Goal: Task Accomplishment & Management: Use online tool/utility

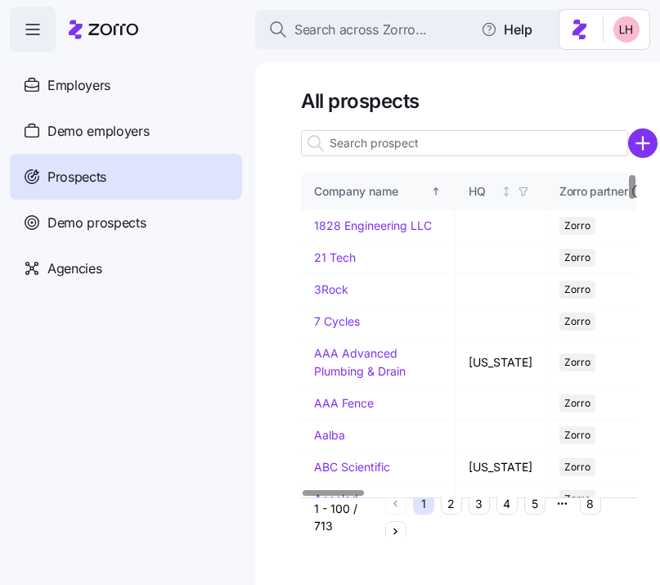
click at [448, 140] on input at bounding box center [464, 143] width 327 height 26
click at [404, 151] on input "wesley" at bounding box center [464, 143] width 327 height 26
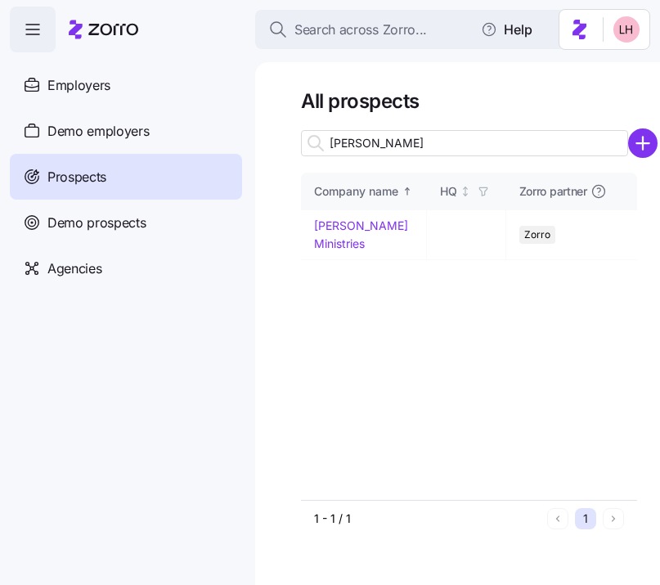
type input "wesley"
click at [336, 224] on link "[PERSON_NAME] Ministries" at bounding box center [361, 234] width 94 height 32
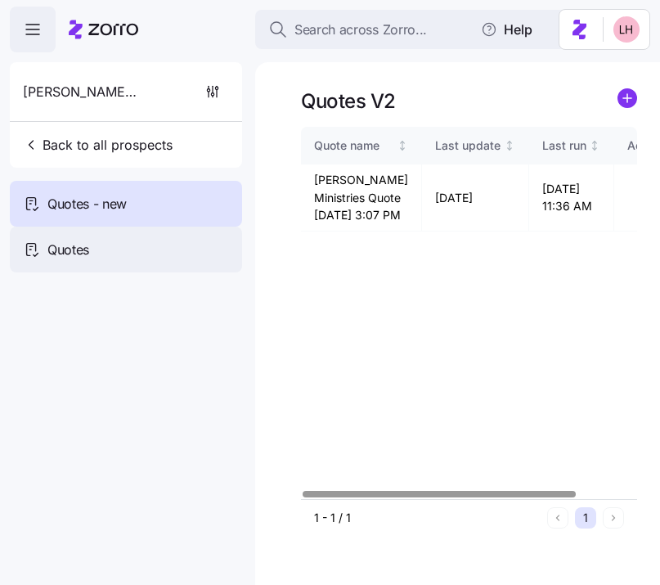
click at [160, 254] on div "Quotes" at bounding box center [126, 250] width 232 height 46
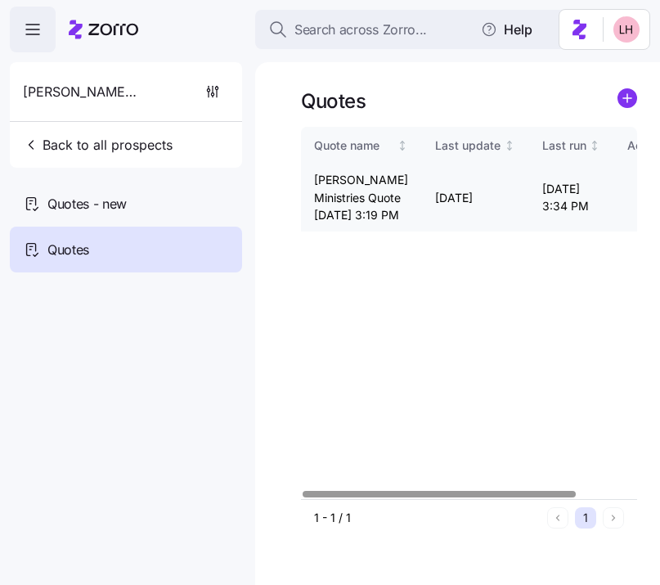
click at [634, 207] on icon "button" at bounding box center [644, 197] width 20 height 20
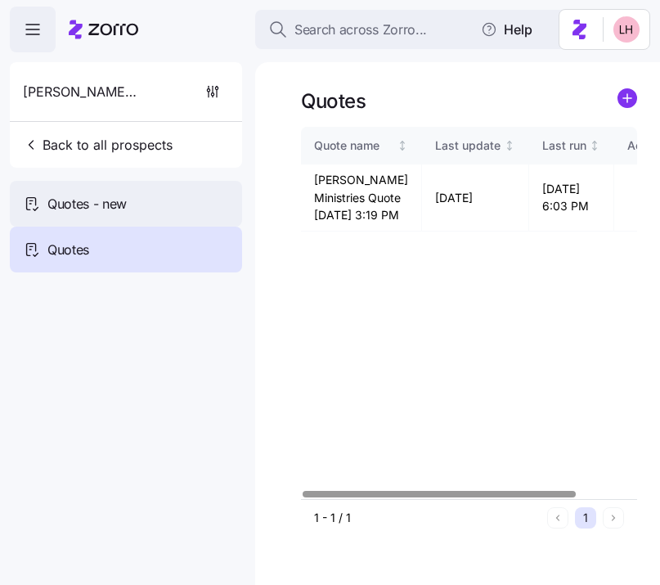
click at [121, 197] on span "Quotes - new" at bounding box center [86, 204] width 79 height 20
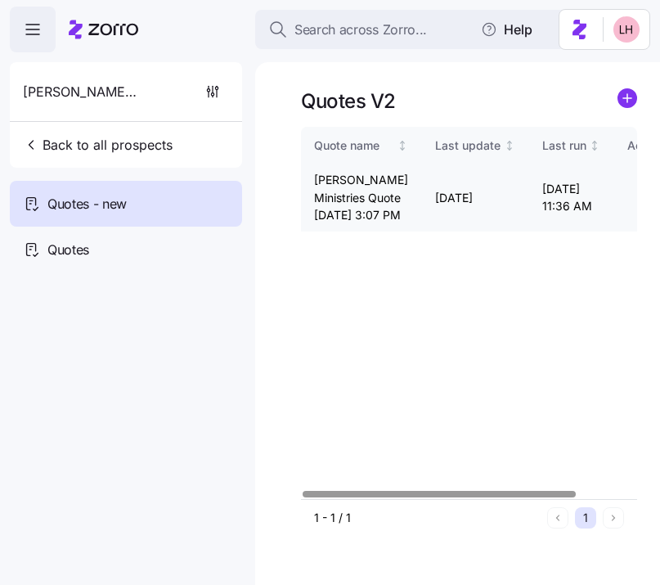
click at [634, 207] on icon "button" at bounding box center [644, 197] width 20 height 20
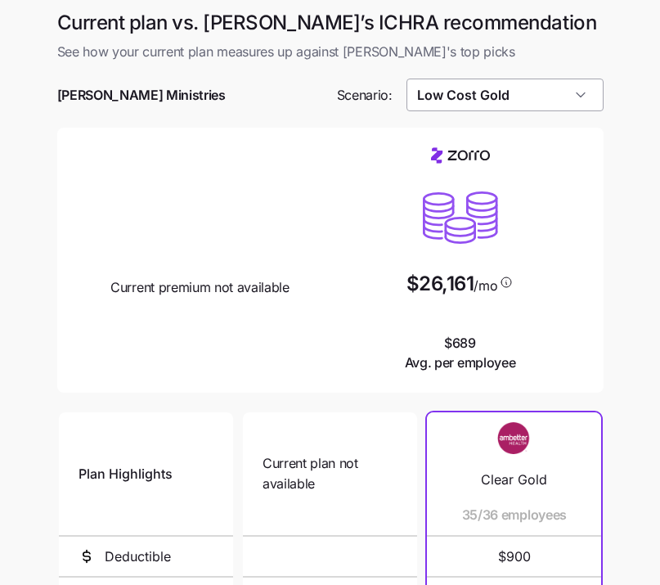
click at [538, 102] on input "Low Cost Gold" at bounding box center [505, 95] width 197 height 33
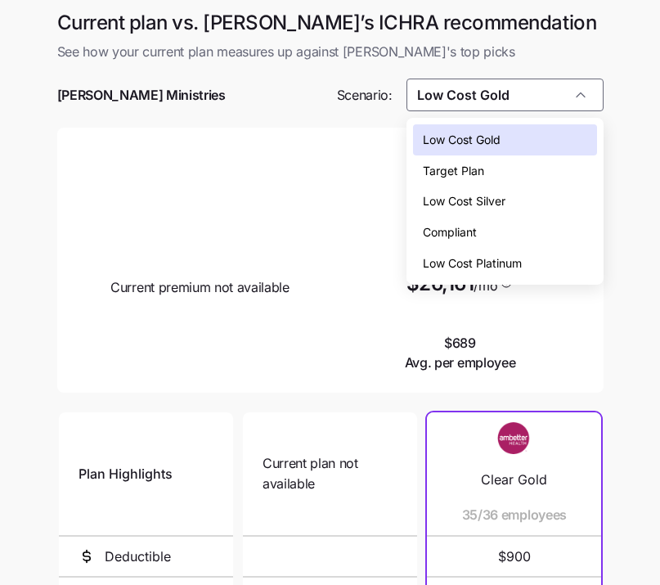
click at [500, 195] on span "Low Cost Silver" at bounding box center [464, 201] width 83 height 18
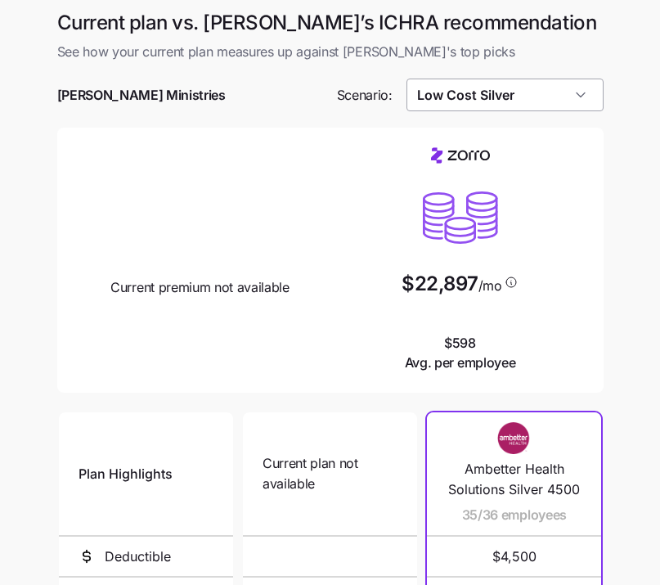
click at [525, 96] on input "Low Cost Silver" at bounding box center [505, 95] width 197 height 33
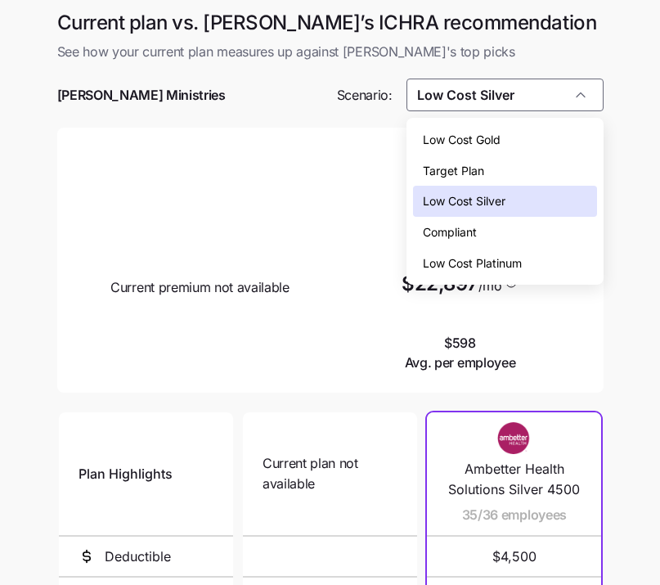
click at [493, 176] on div "Target Plan" at bounding box center [505, 170] width 184 height 31
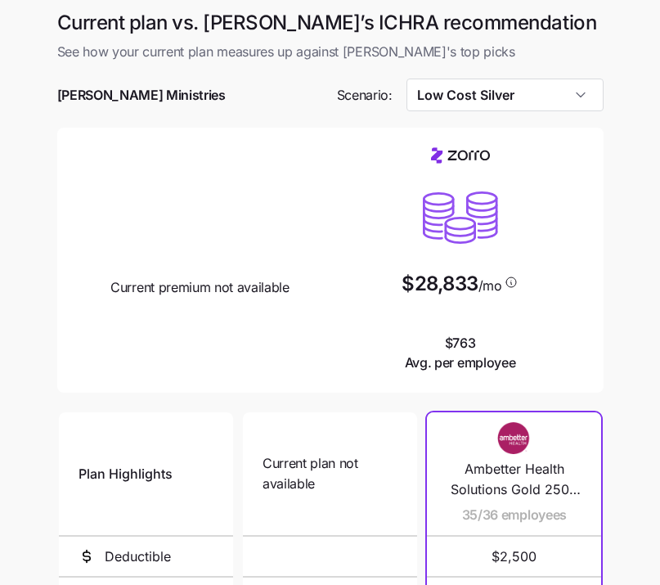
type input "Target Plan"
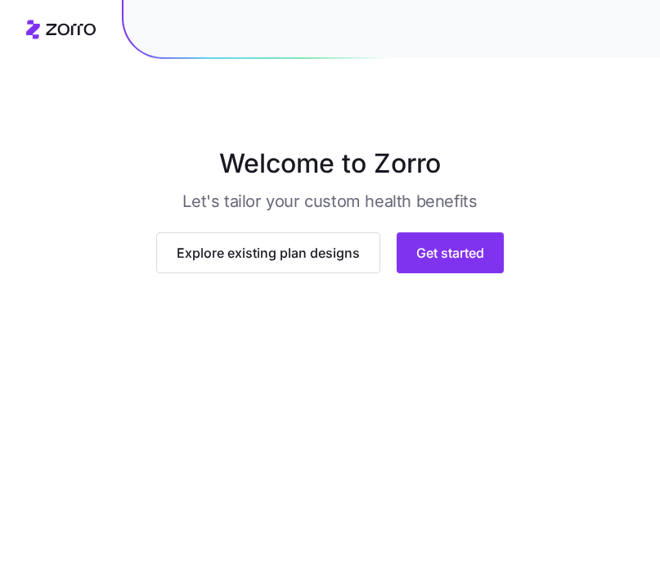
scroll to position [121, 0]
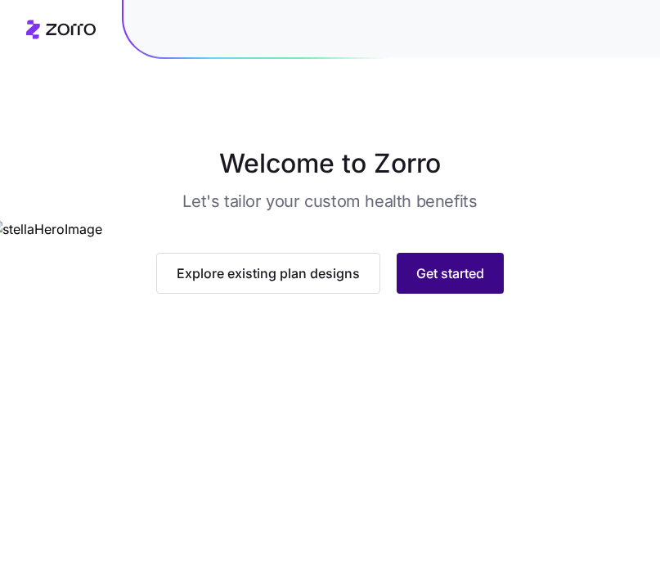
click at [495, 294] on button "Get started" at bounding box center [450, 273] width 107 height 41
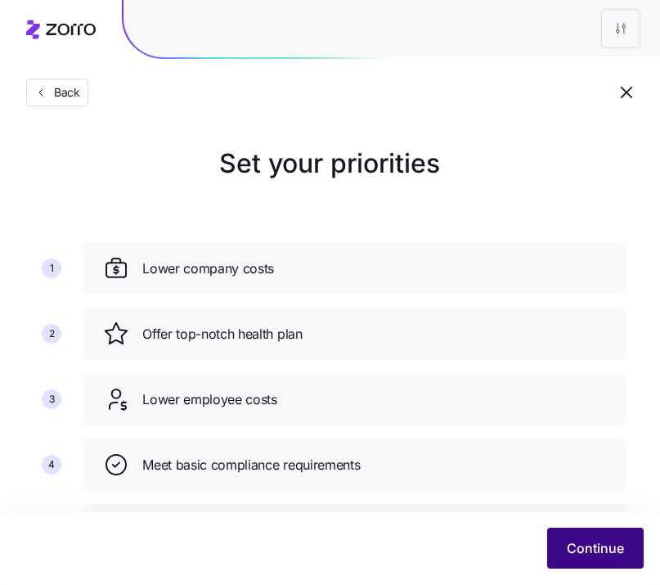
click at [625, 563] on button "Continue" at bounding box center [595, 548] width 97 height 41
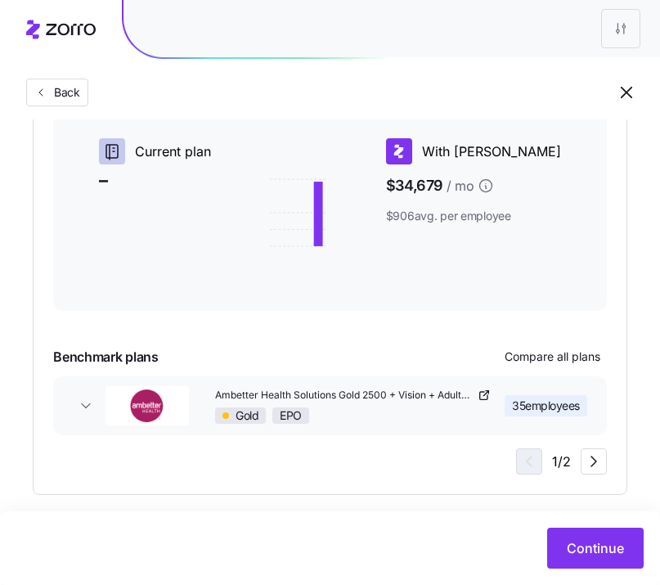
scroll to position [347, 0]
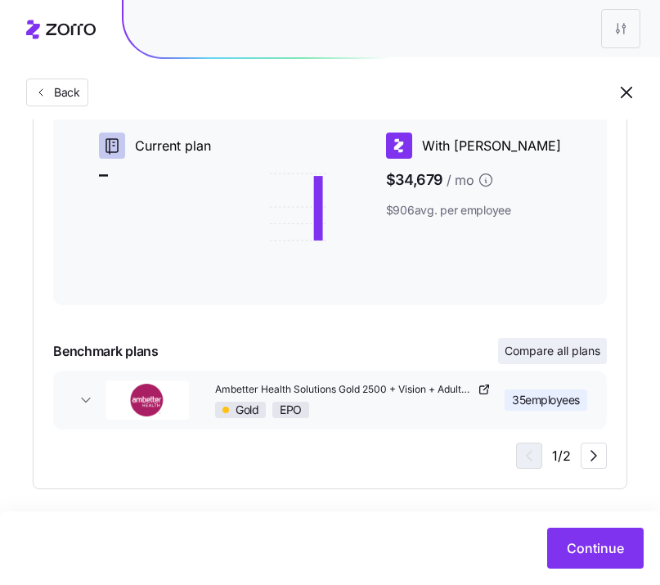
click at [564, 357] on span "Compare all plans" at bounding box center [553, 351] width 96 height 16
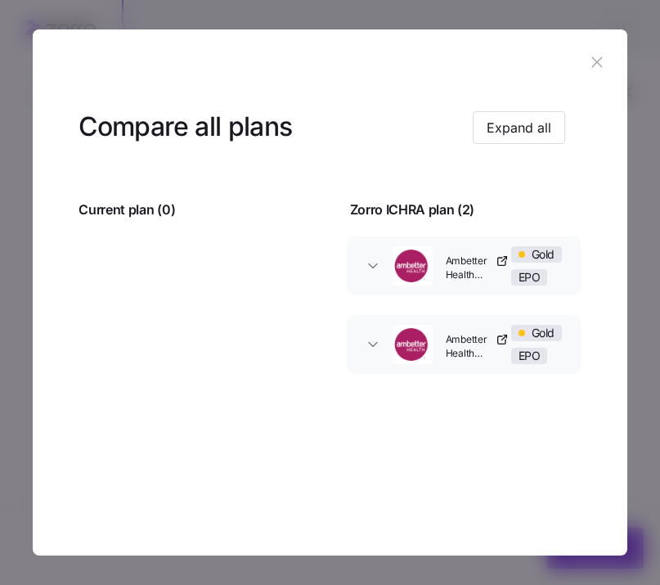
click at [596, 68] on icon "button" at bounding box center [597, 62] width 18 height 18
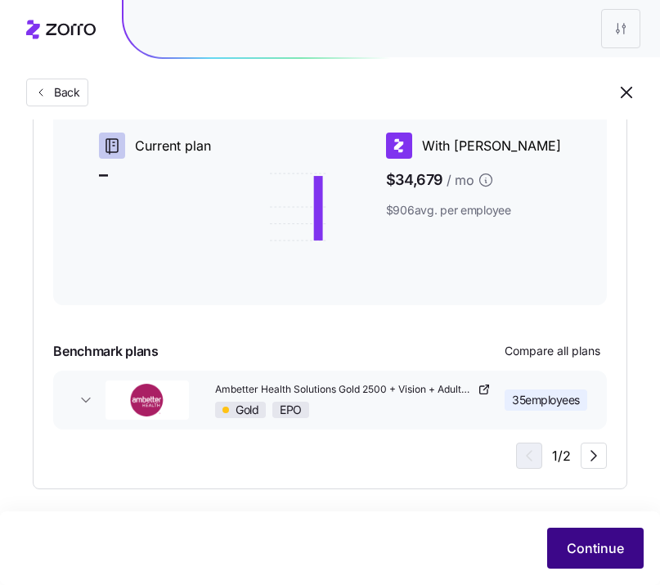
click at [612, 534] on button "Continue" at bounding box center [595, 548] width 97 height 41
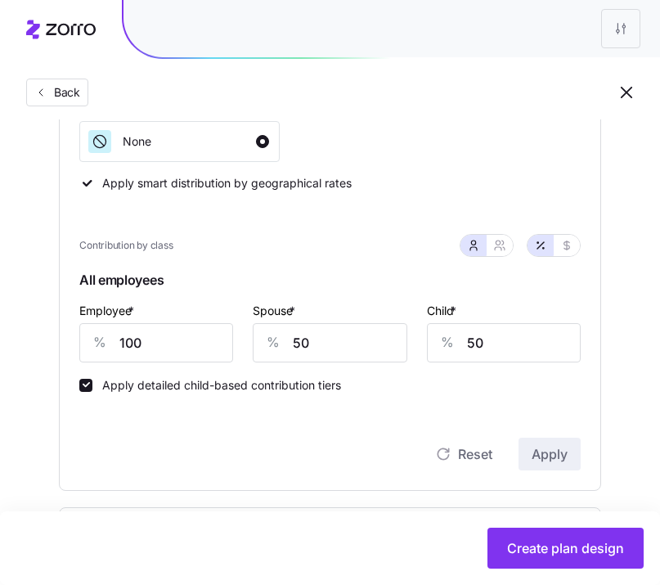
scroll to position [404, 0]
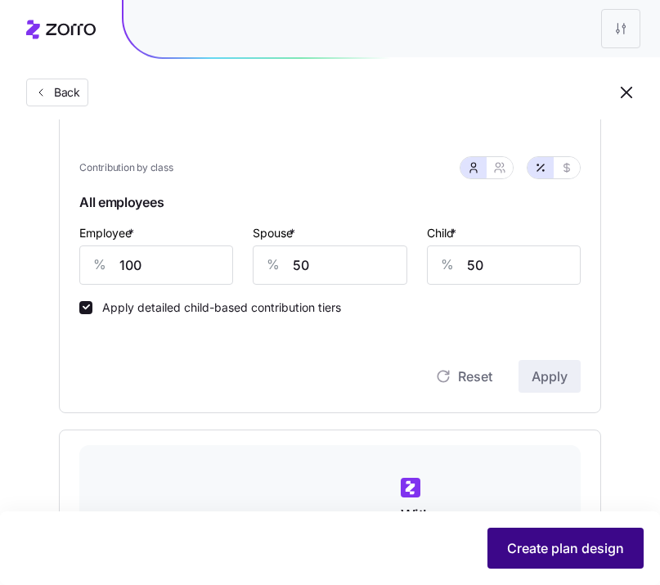
click at [579, 541] on span "Create plan design" at bounding box center [565, 548] width 117 height 20
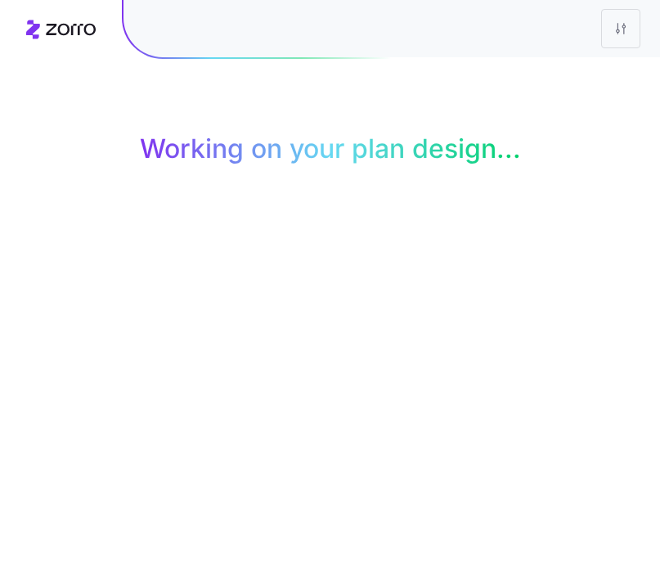
scroll to position [0, 0]
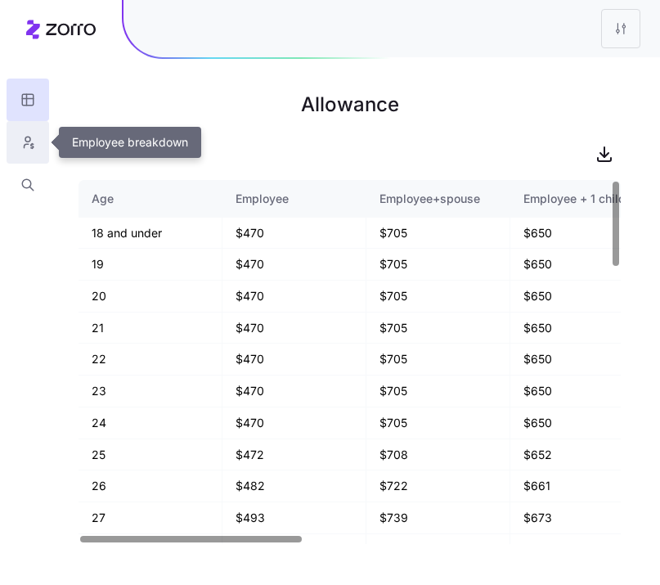
click at [30, 144] on icon "button" at bounding box center [27, 142] width 15 height 16
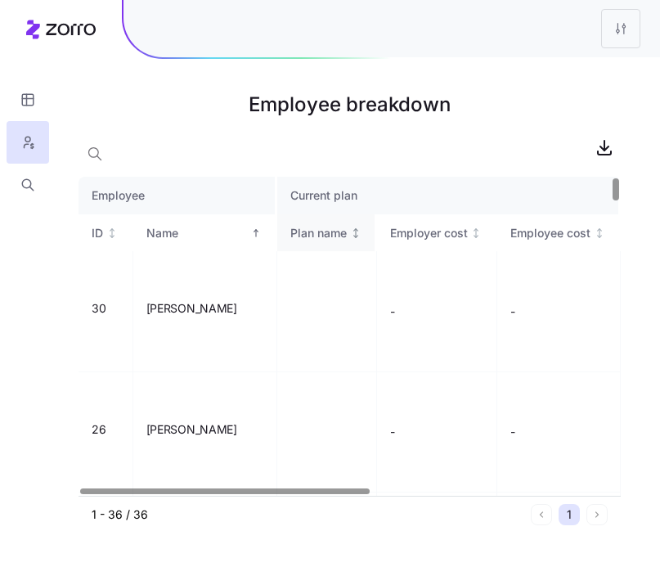
click at [347, 235] on div "Plan name" at bounding box center [318, 233] width 56 height 18
click at [98, 236] on div "ID" at bounding box center [97, 233] width 11 height 18
click at [610, 152] on icon "button" at bounding box center [605, 147] width 20 height 20
click at [593, 159] on span "button" at bounding box center [604, 147] width 31 height 31
click at [447, 337] on td "-" at bounding box center [437, 311] width 121 height 120
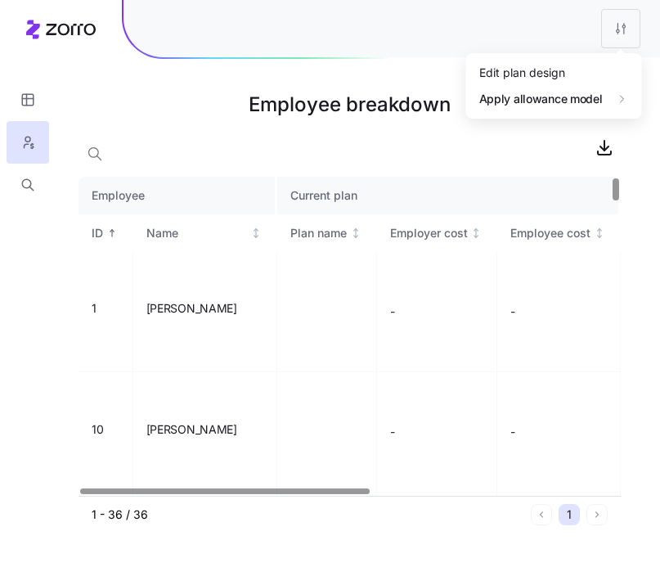
click at [621, 43] on html "Employee breakdown Employee Current plan ID Name Plan name Employer cost Employ…" at bounding box center [330, 292] width 660 height 585
click at [576, 78] on div "Edit plan design" at bounding box center [554, 72] width 163 height 26
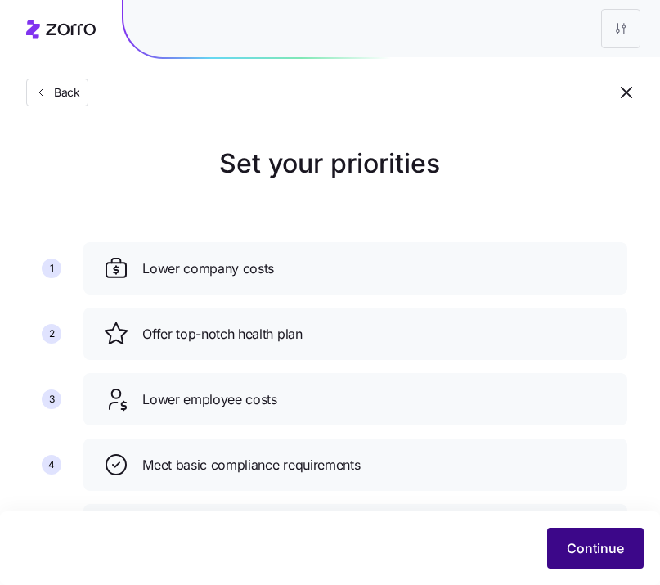
click at [556, 530] on button "Continue" at bounding box center [595, 548] width 97 height 41
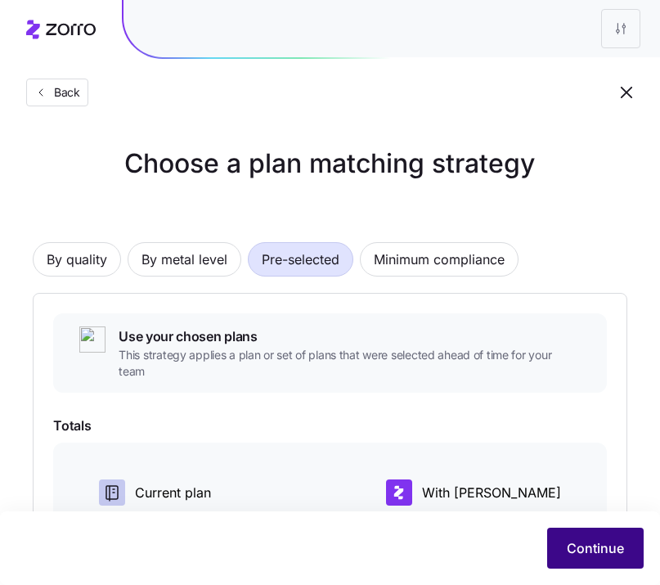
click at [585, 554] on span "Continue" at bounding box center [595, 548] width 57 height 20
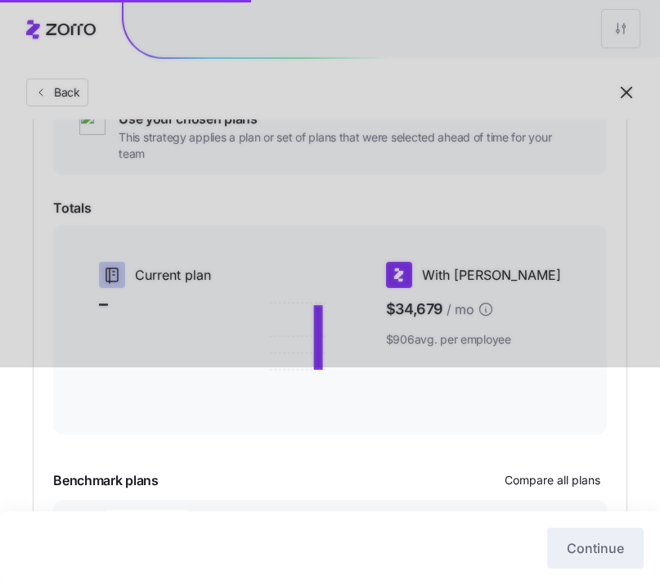
scroll to position [222, 0]
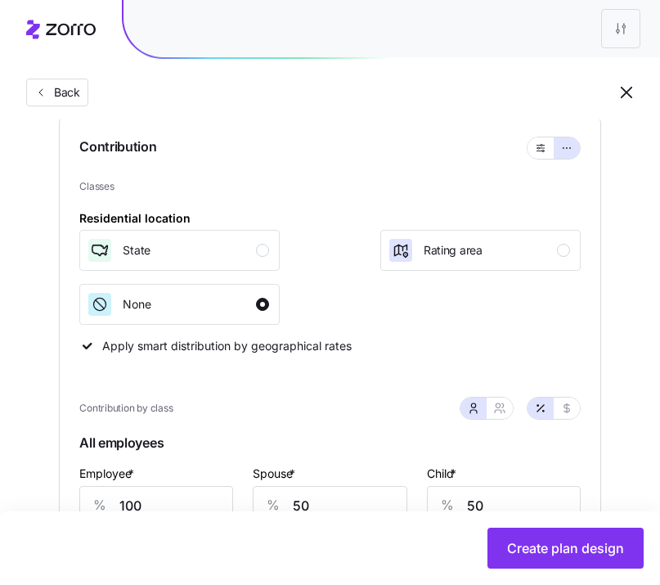
scroll to position [290, 0]
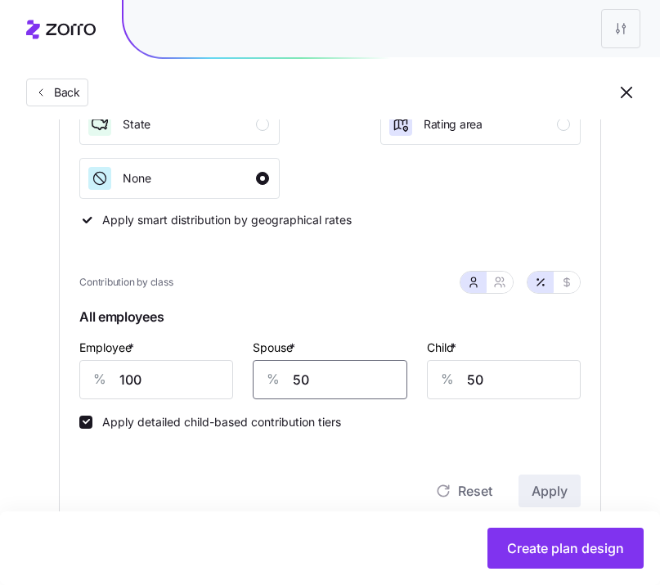
drag, startPoint x: 363, startPoint y: 371, endPoint x: 265, endPoint y: 366, distance: 98.3
click at [265, 366] on div "% 50" at bounding box center [330, 379] width 154 height 39
type input "0"
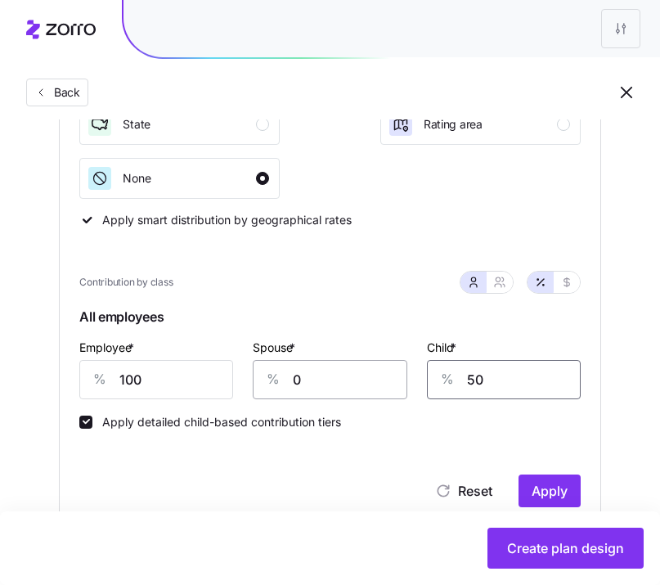
drag, startPoint x: 519, startPoint y: 383, endPoint x: 406, endPoint y: 378, distance: 113.0
click at [406, 378] on div "Employee * % 100 Spouse * % 0 Child * % 50" at bounding box center [330, 368] width 520 height 82
type input "0"
click at [564, 484] on span "Apply" at bounding box center [550, 491] width 36 height 20
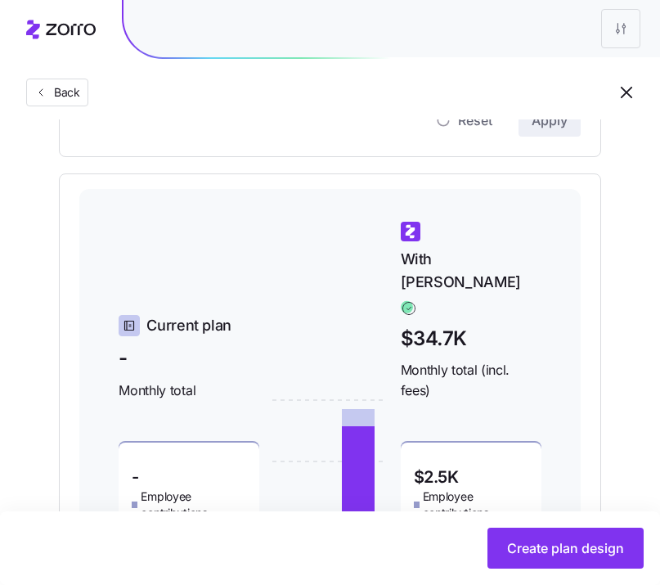
scroll to position [807, 0]
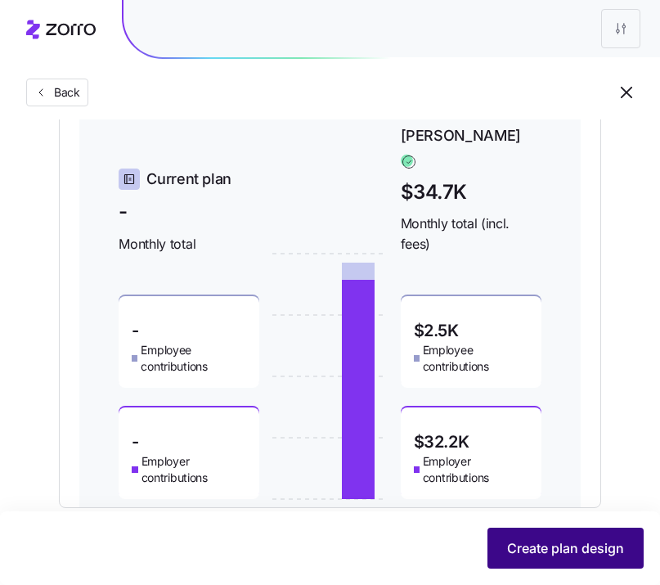
click at [564, 532] on button "Create plan design" at bounding box center [566, 548] width 156 height 41
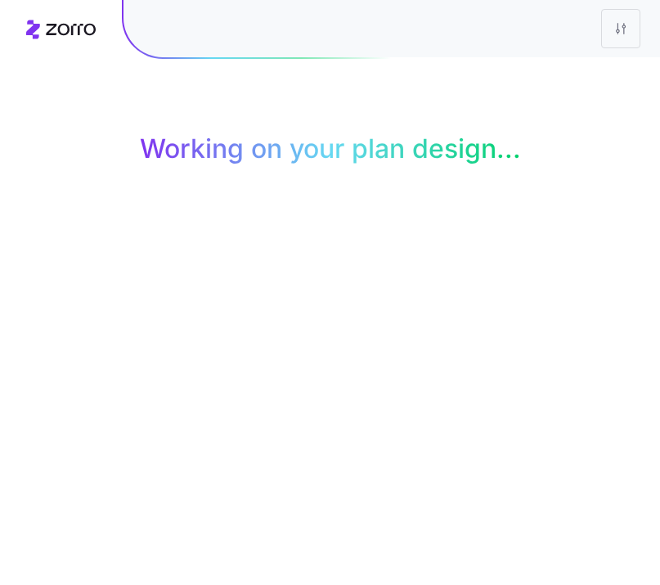
scroll to position [0, 0]
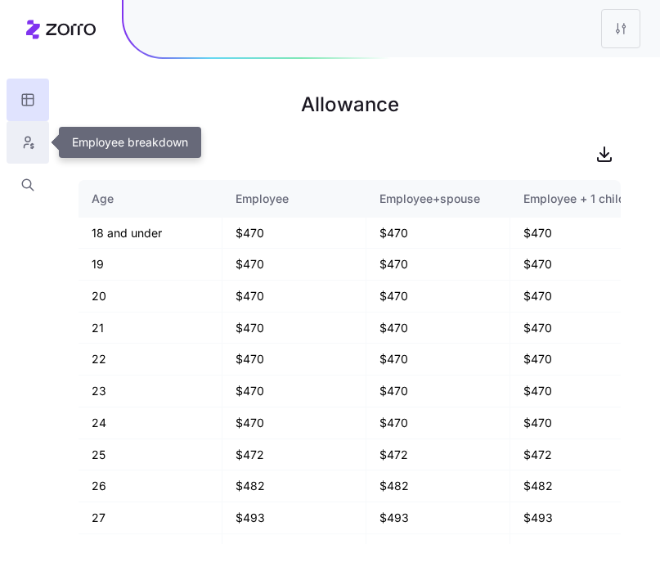
click at [27, 146] on icon "button" at bounding box center [27, 142] width 15 height 16
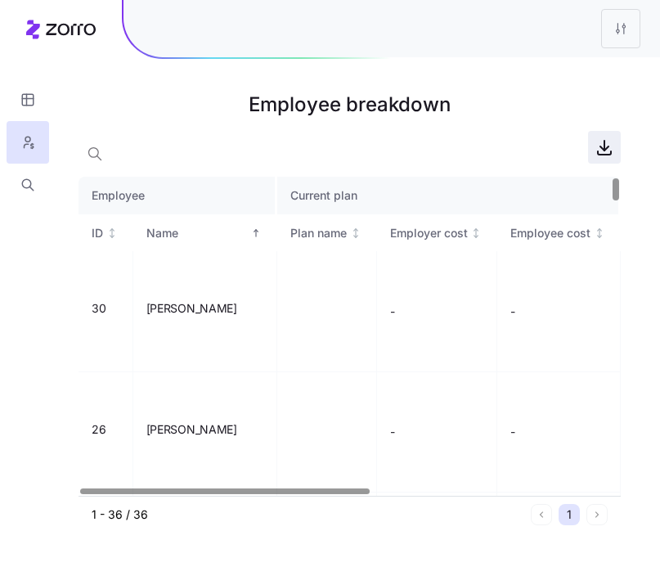
click at [605, 147] on icon "button" at bounding box center [605, 147] width 20 height 20
